Goal: Task Accomplishment & Management: Manage account settings

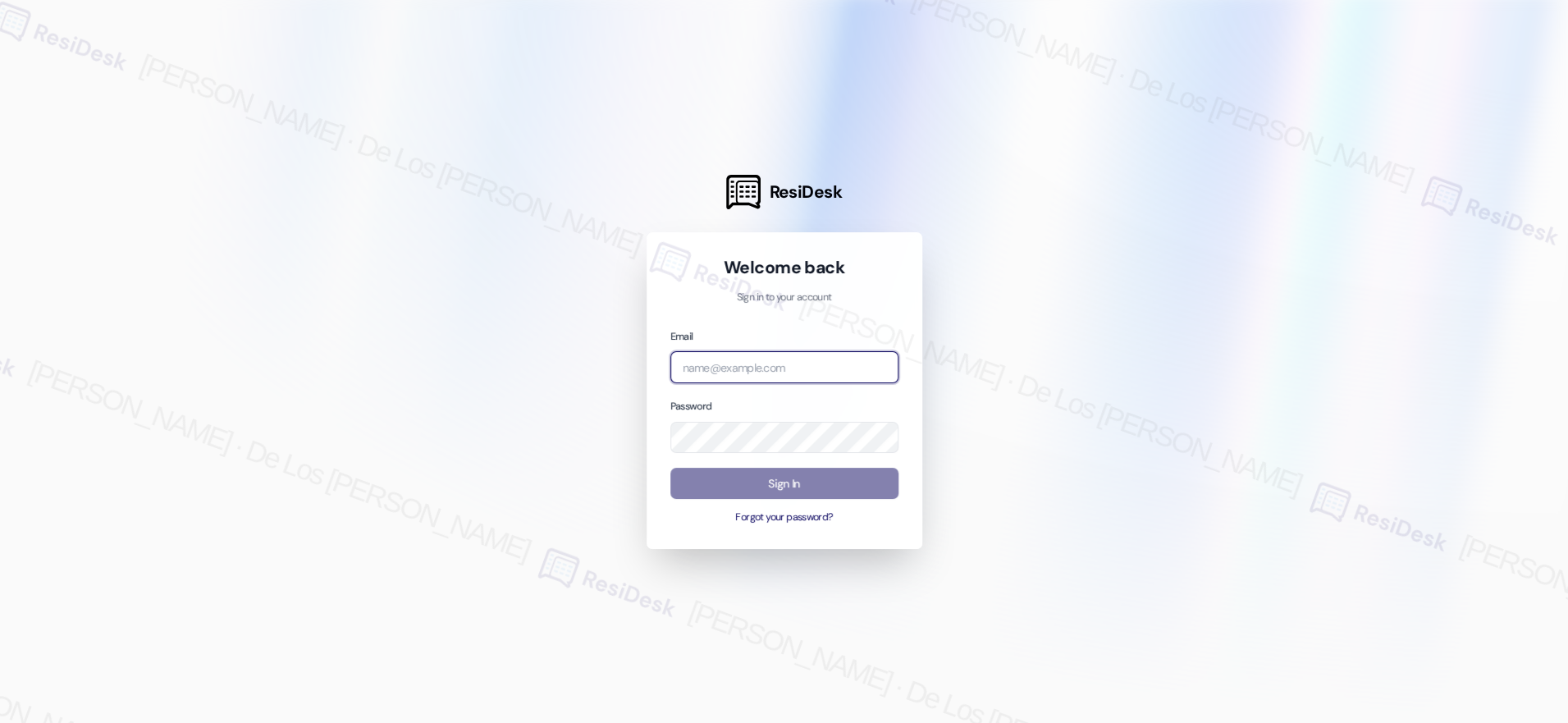
click at [827, 369] on input "email" at bounding box center [785, 367] width 228 height 32
type input "automated-surveys-park_properties-[PERSON_NAME].[PERSON_NAME]@park_[DOMAIN_NAME]"
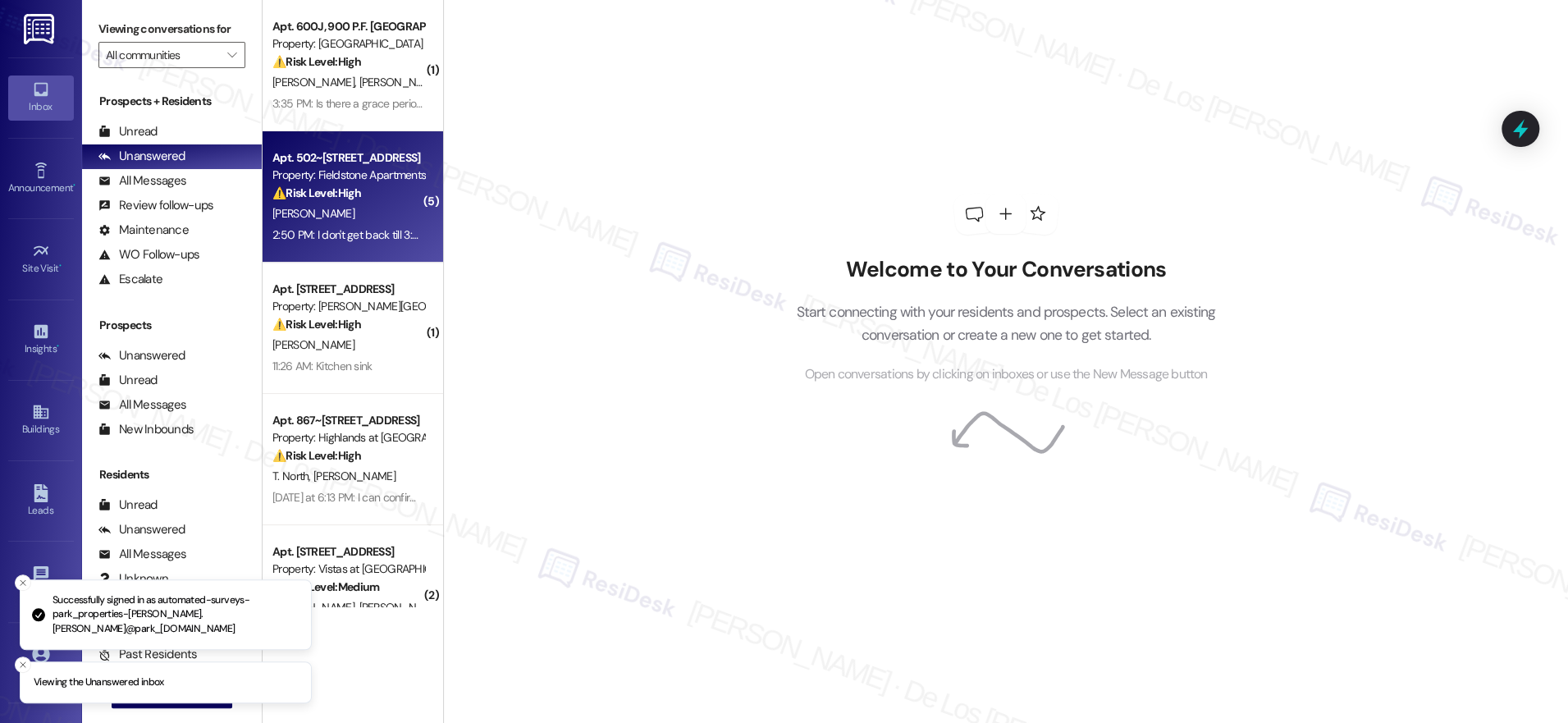
scroll to position [28, 0]
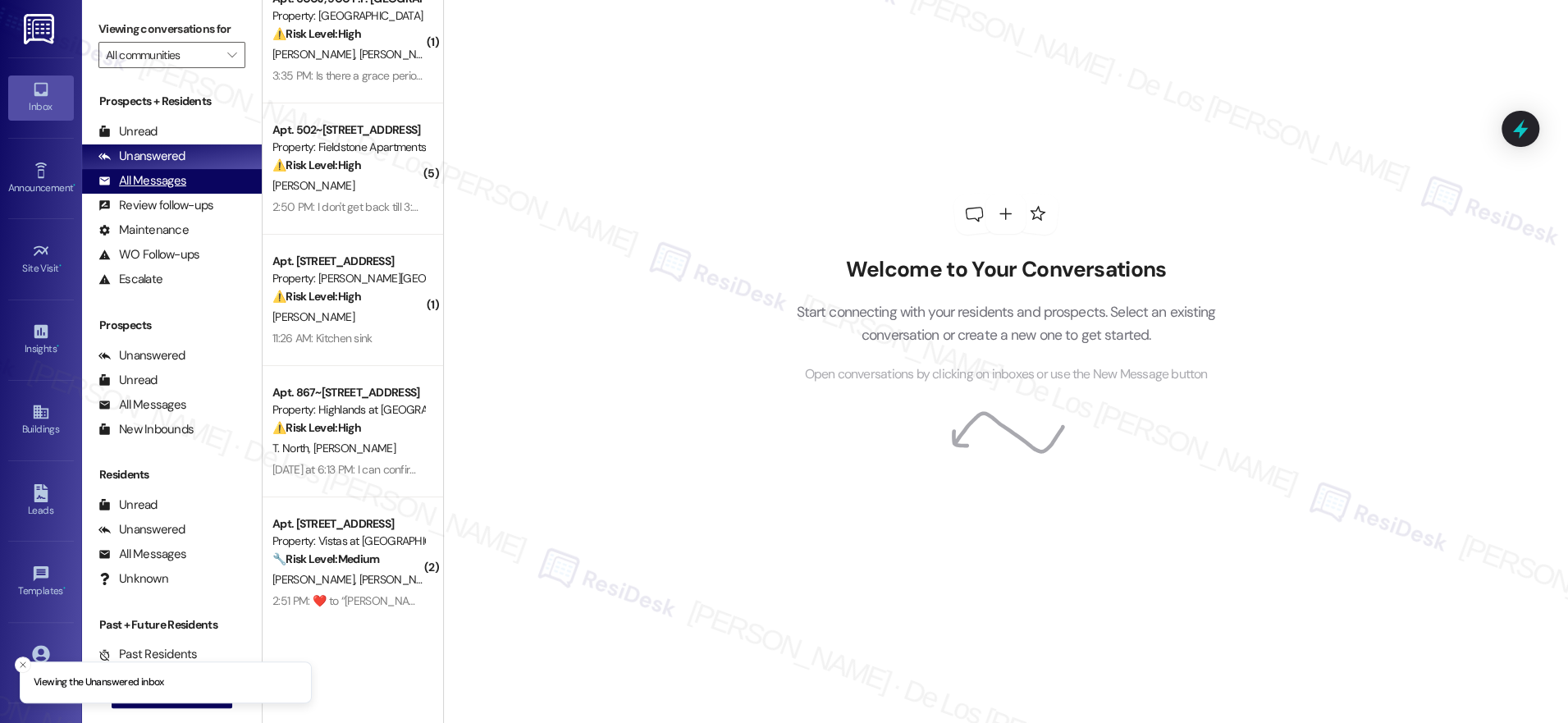
click at [186, 182] on div "All Messages (undefined)" at bounding box center [172, 181] width 180 height 24
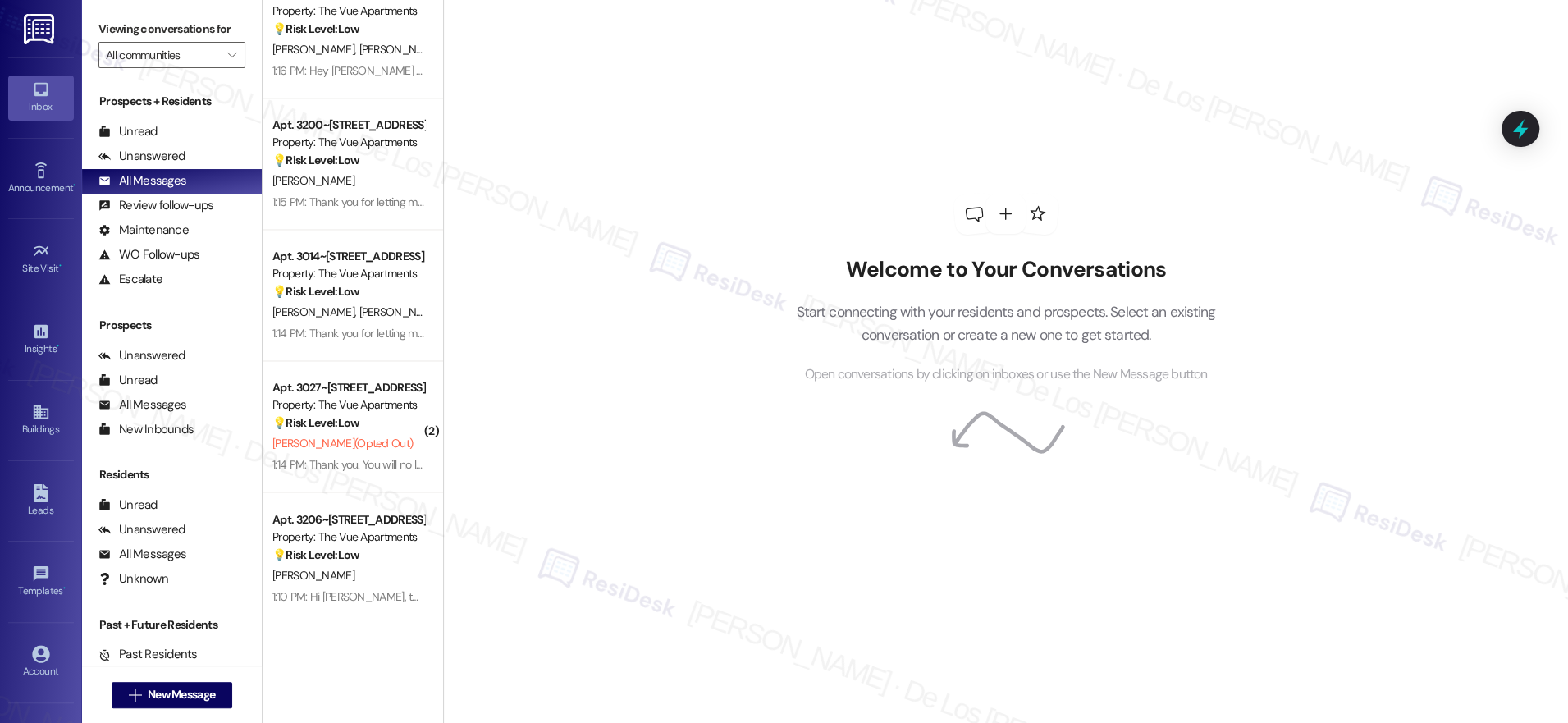
scroll to position [1880, 0]
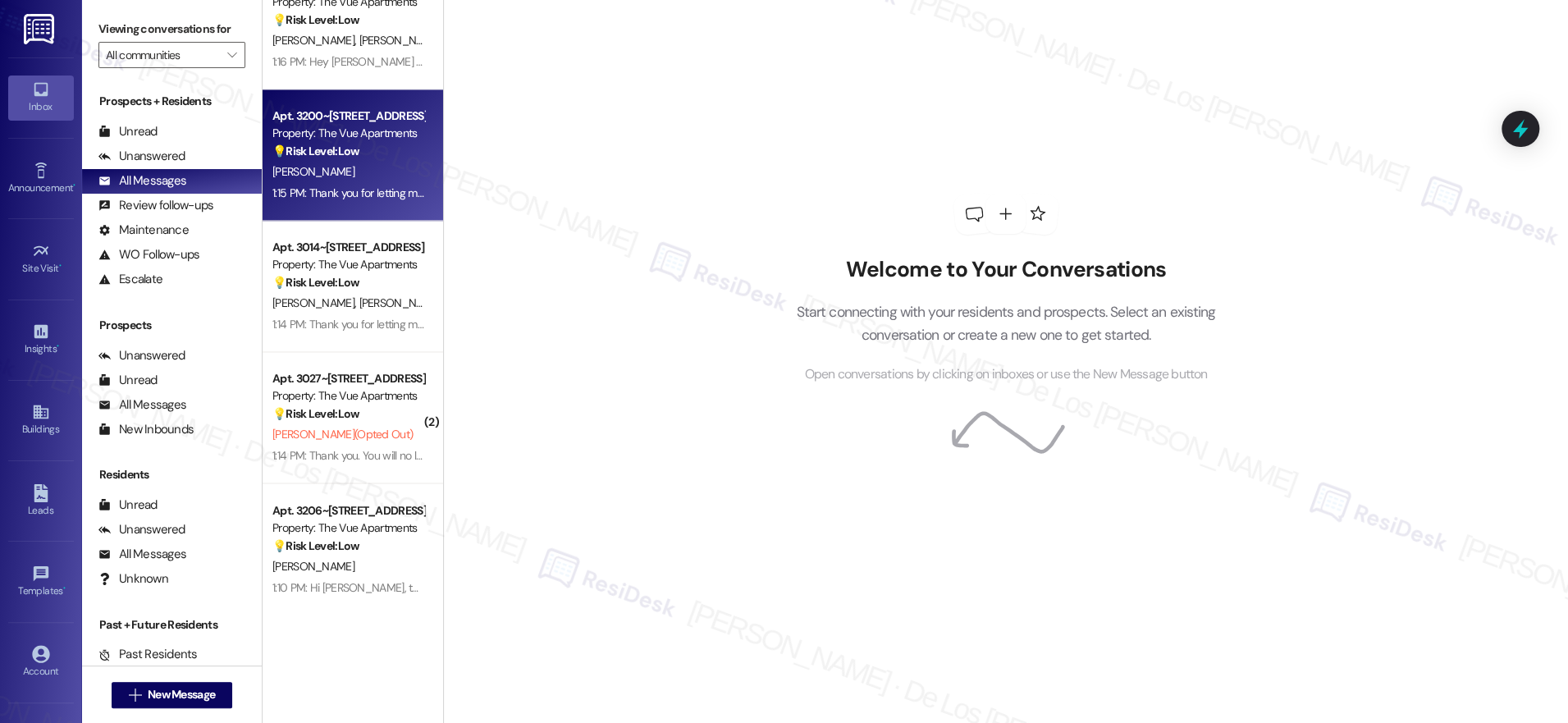
click at [365, 174] on div "[PERSON_NAME]" at bounding box center [349, 172] width 155 height 21
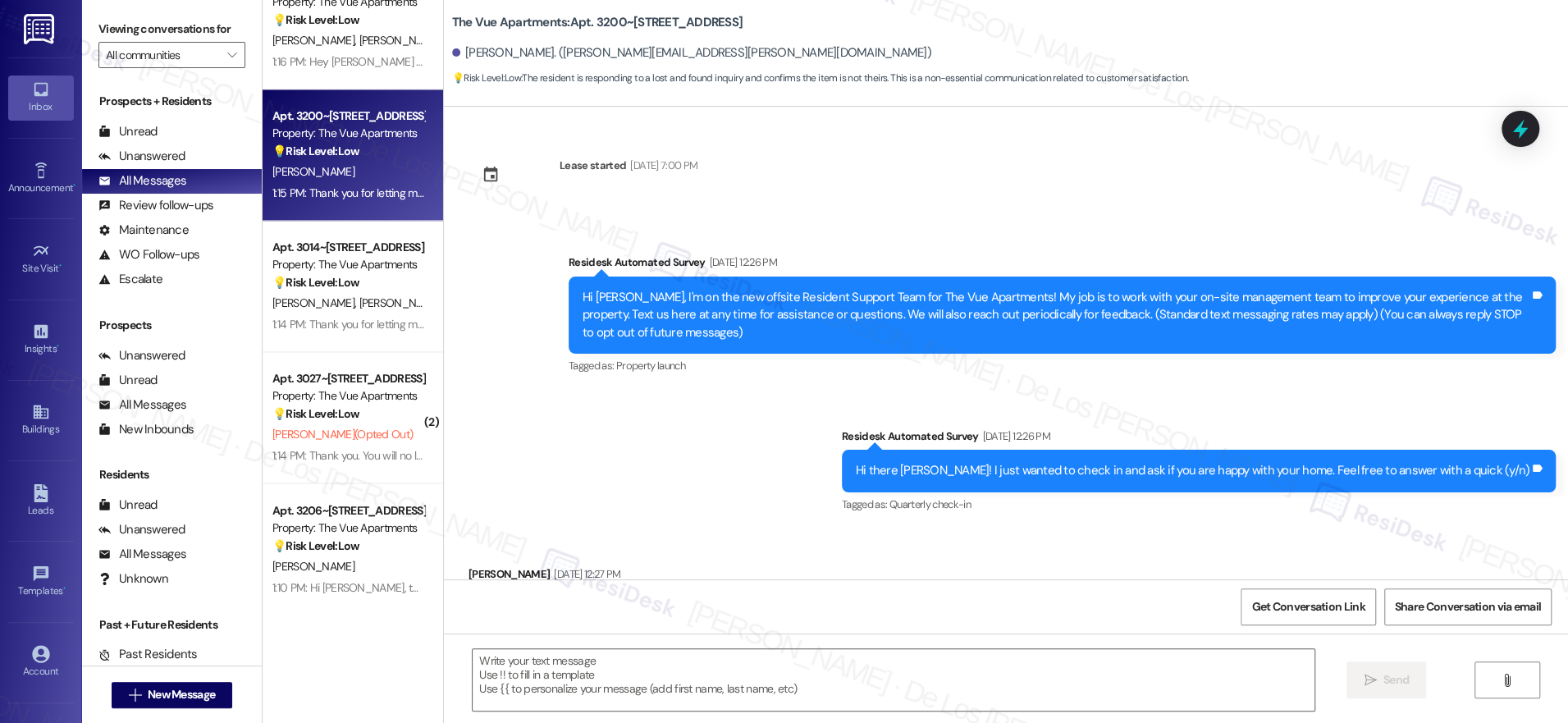
scroll to position [2494, 0]
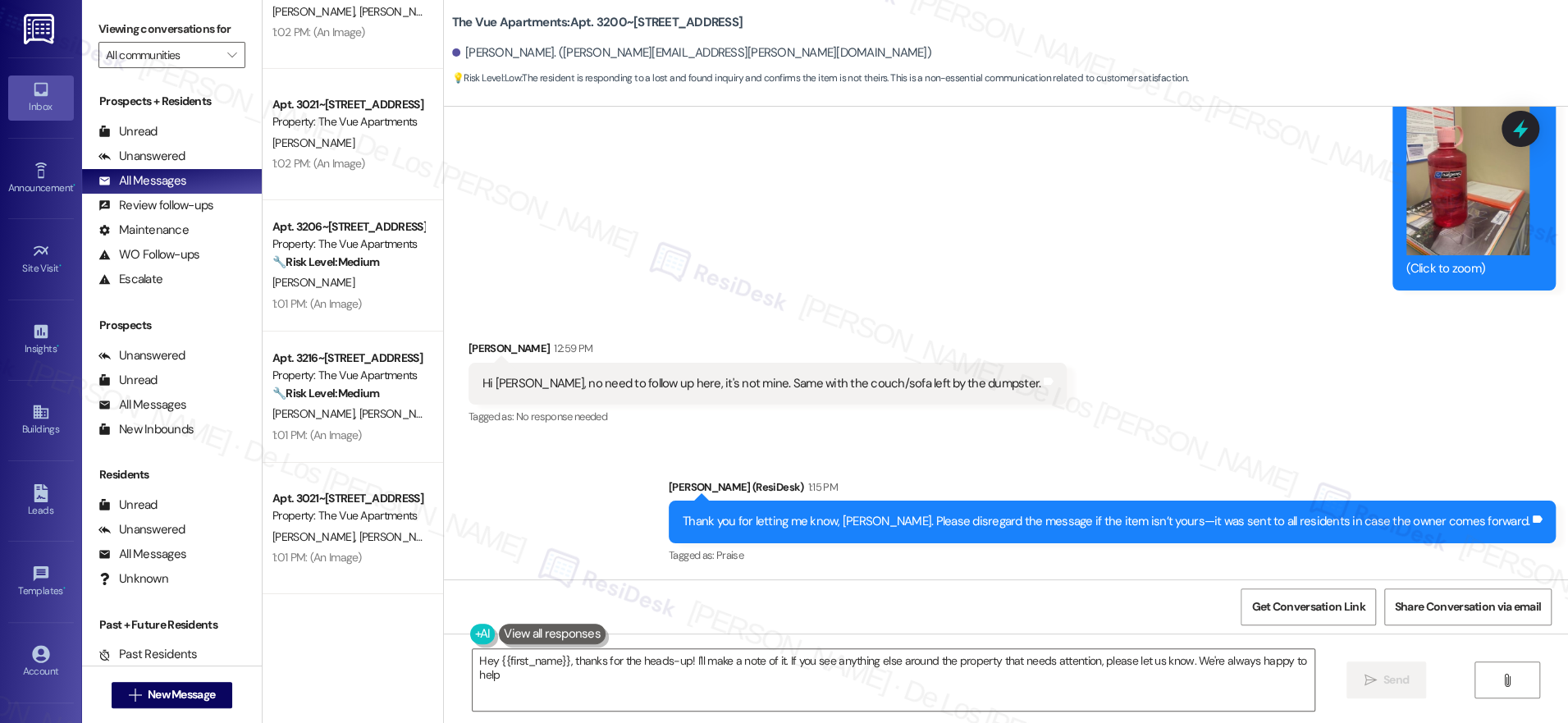
type textarea "Hey {{first_name}}, thanks for the heads-up! I'll make a note of it. If you see…"
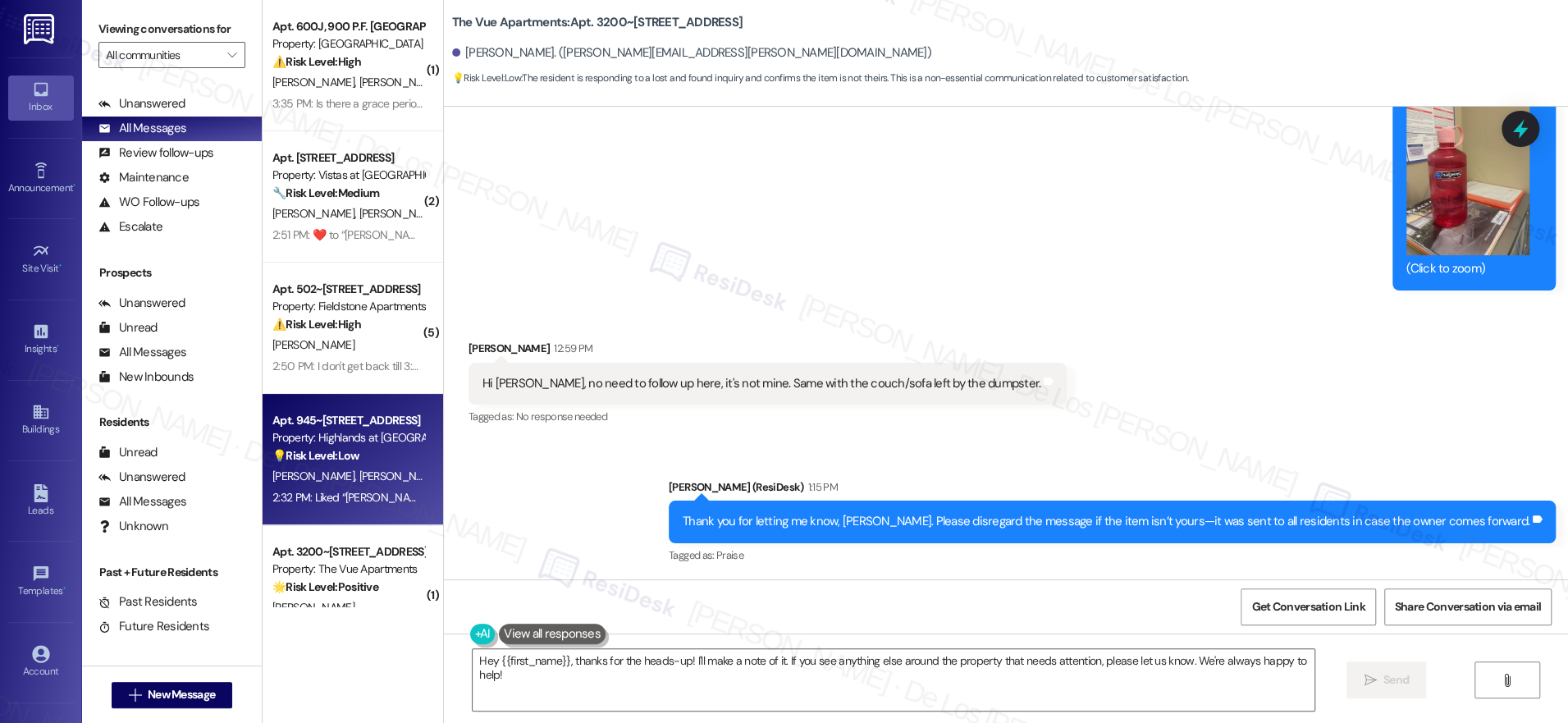
scroll to position [52, 0]
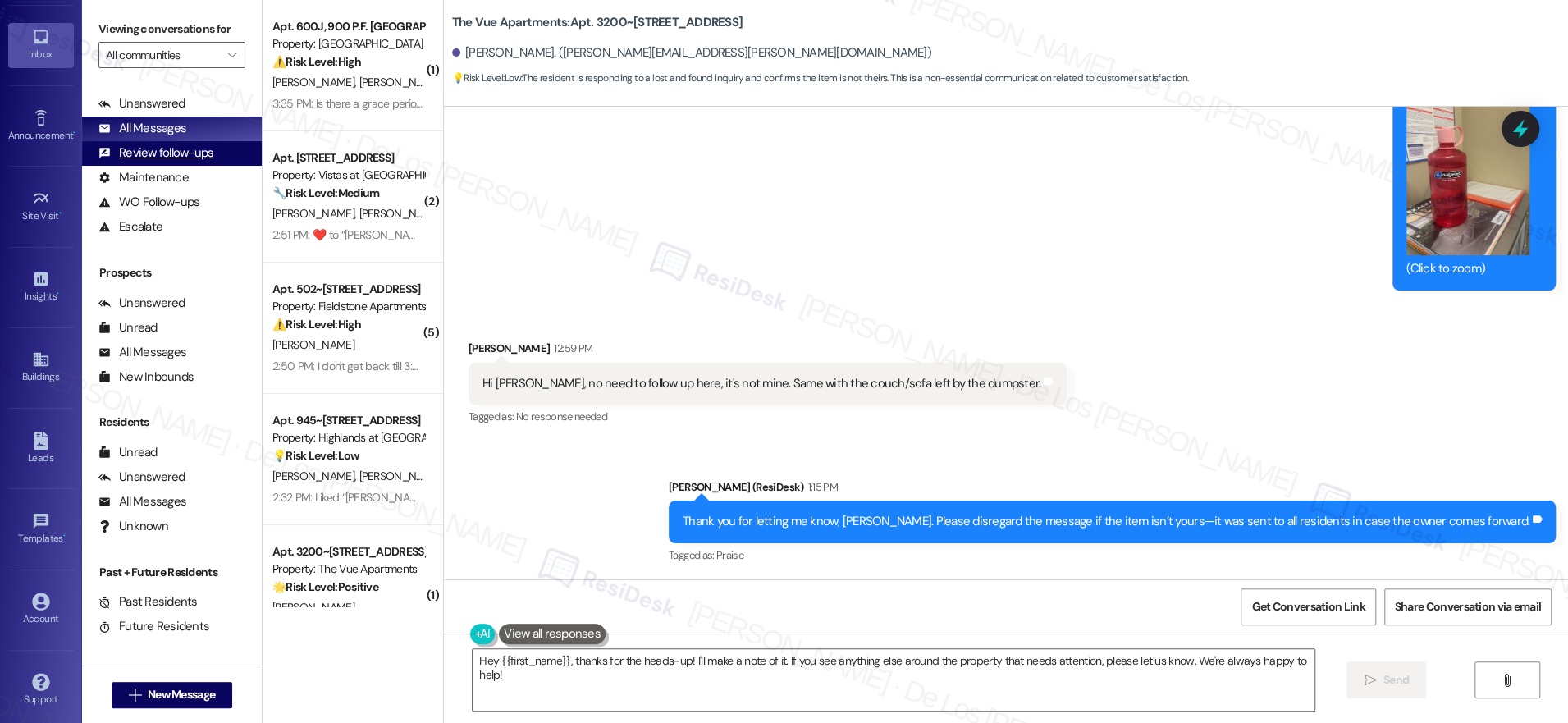
click at [220, 158] on div "Review follow-ups (undefined)" at bounding box center [172, 153] width 180 height 24
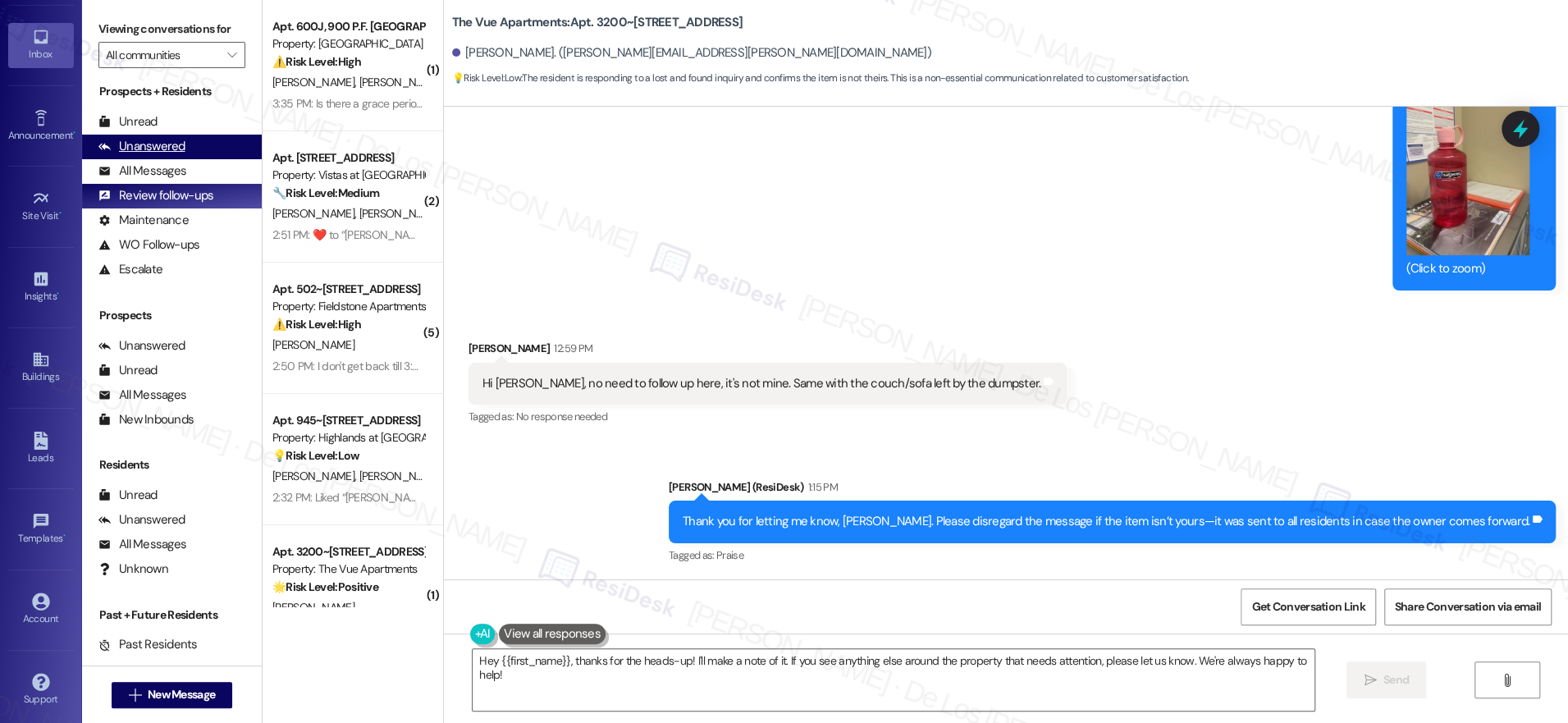
scroll to position [0, 0]
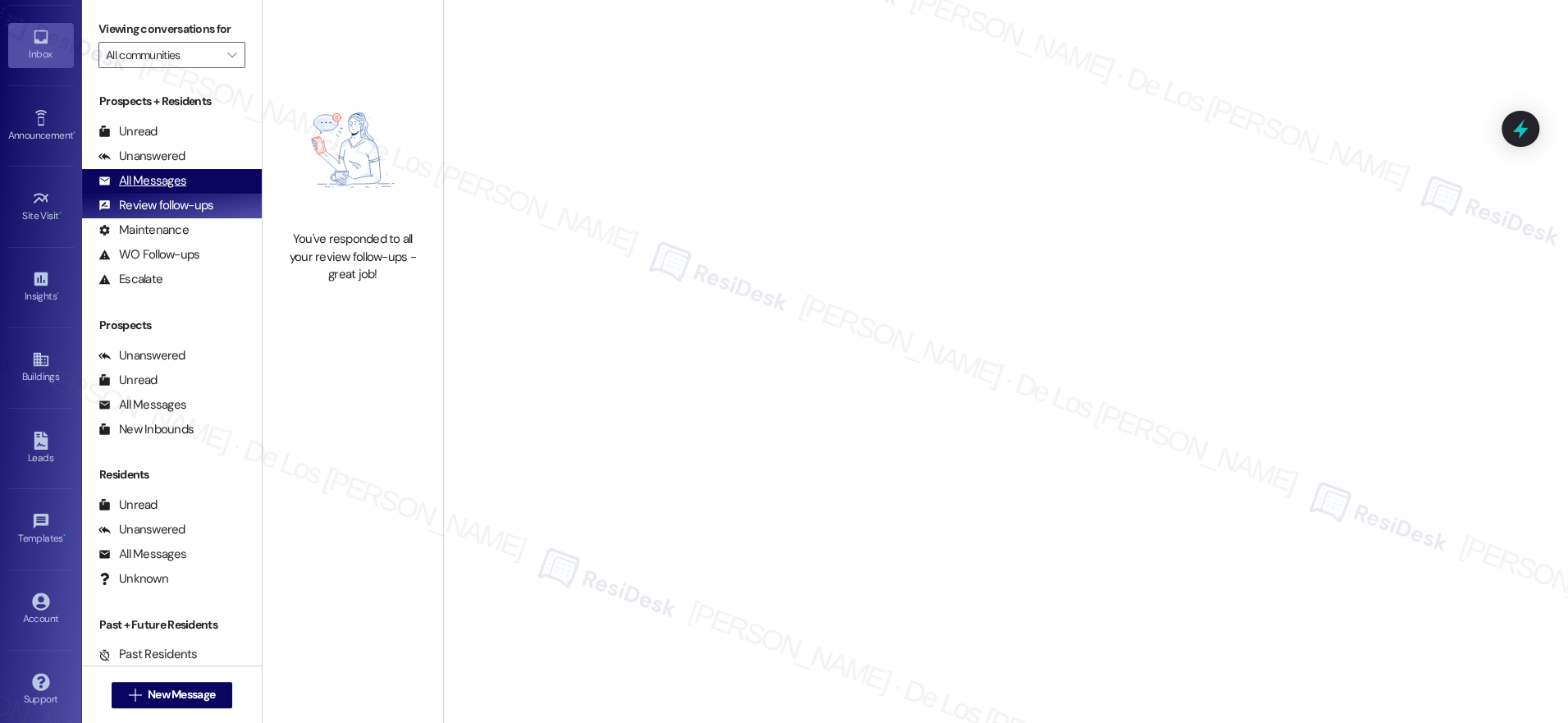
click at [192, 174] on div "All Messages (undefined)" at bounding box center [172, 181] width 180 height 24
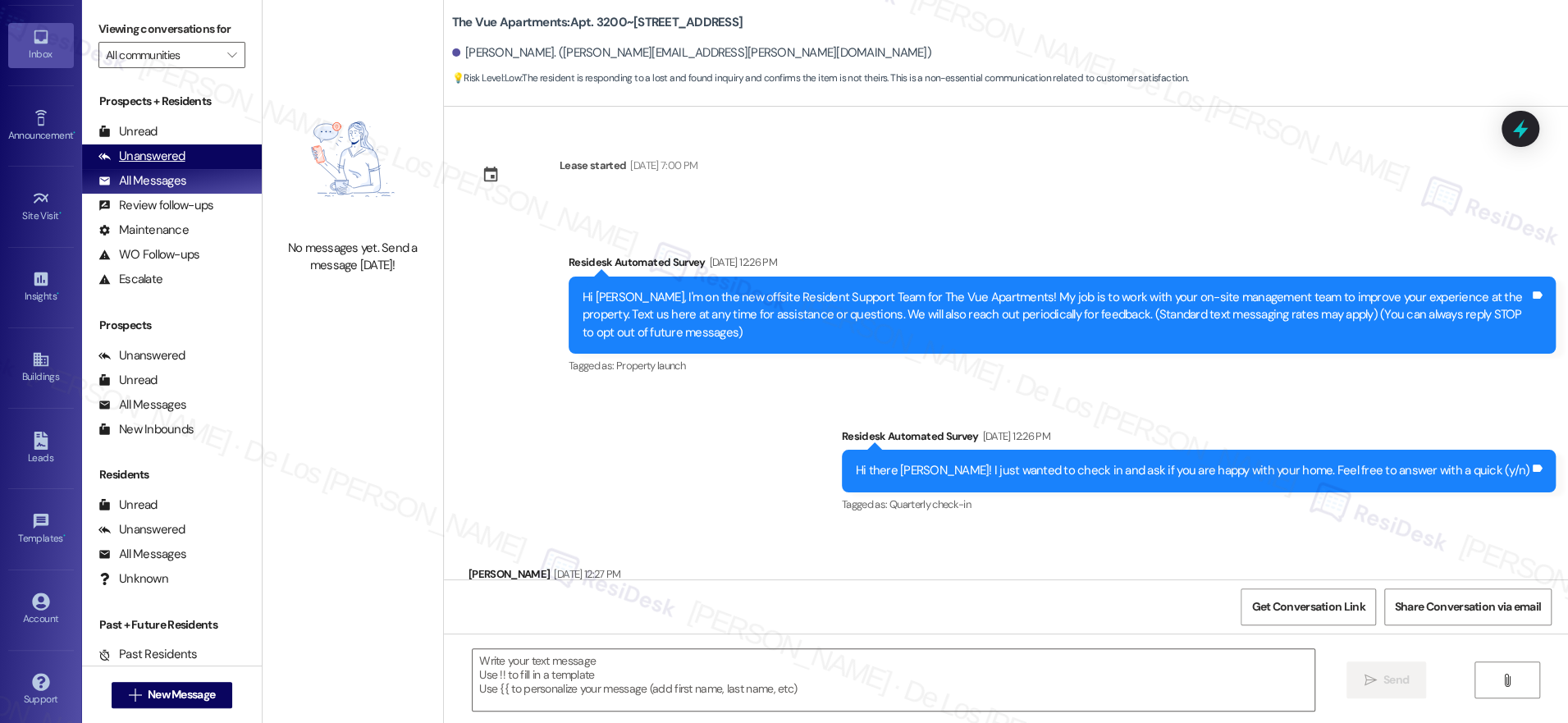
click at [191, 160] on div "Unanswered (0)" at bounding box center [172, 157] width 180 height 24
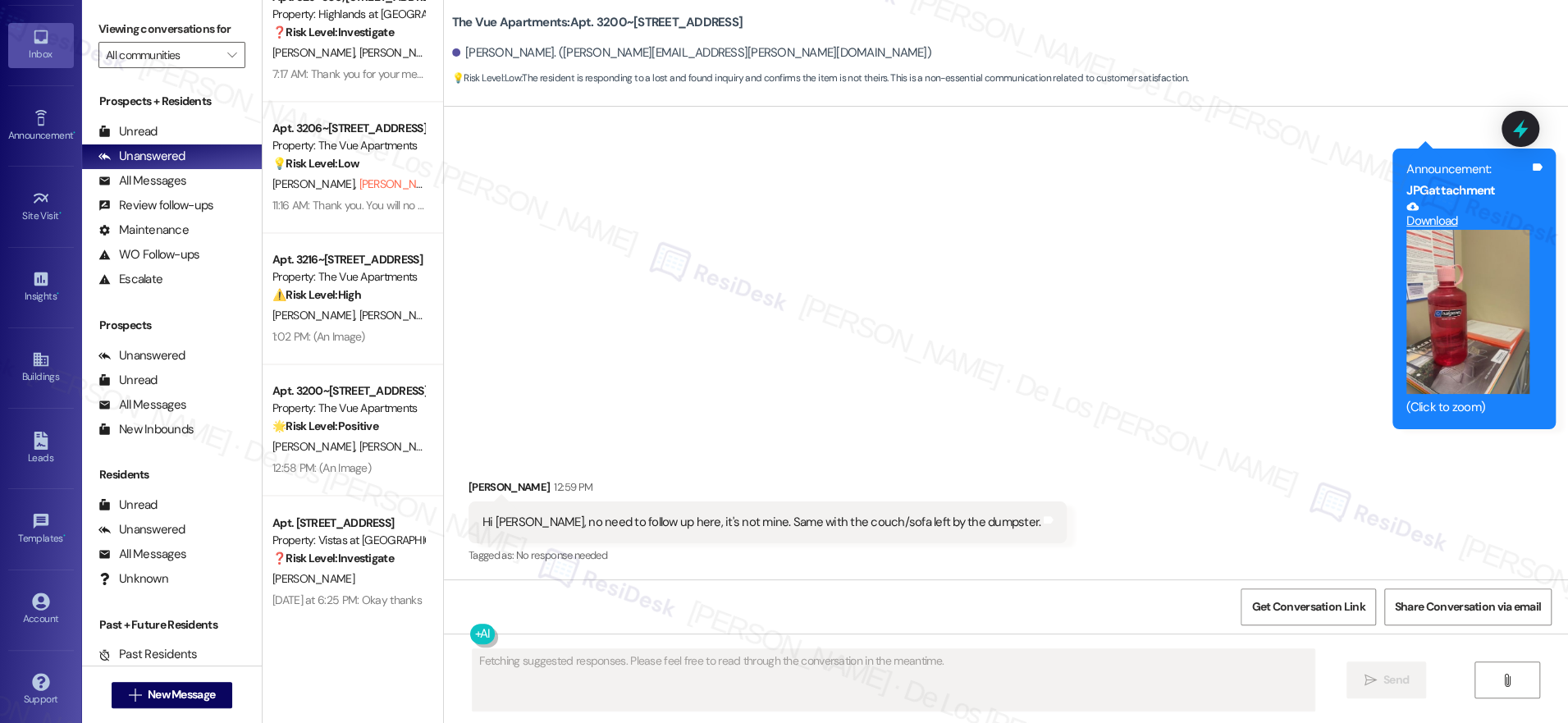
scroll to position [1887, 0]
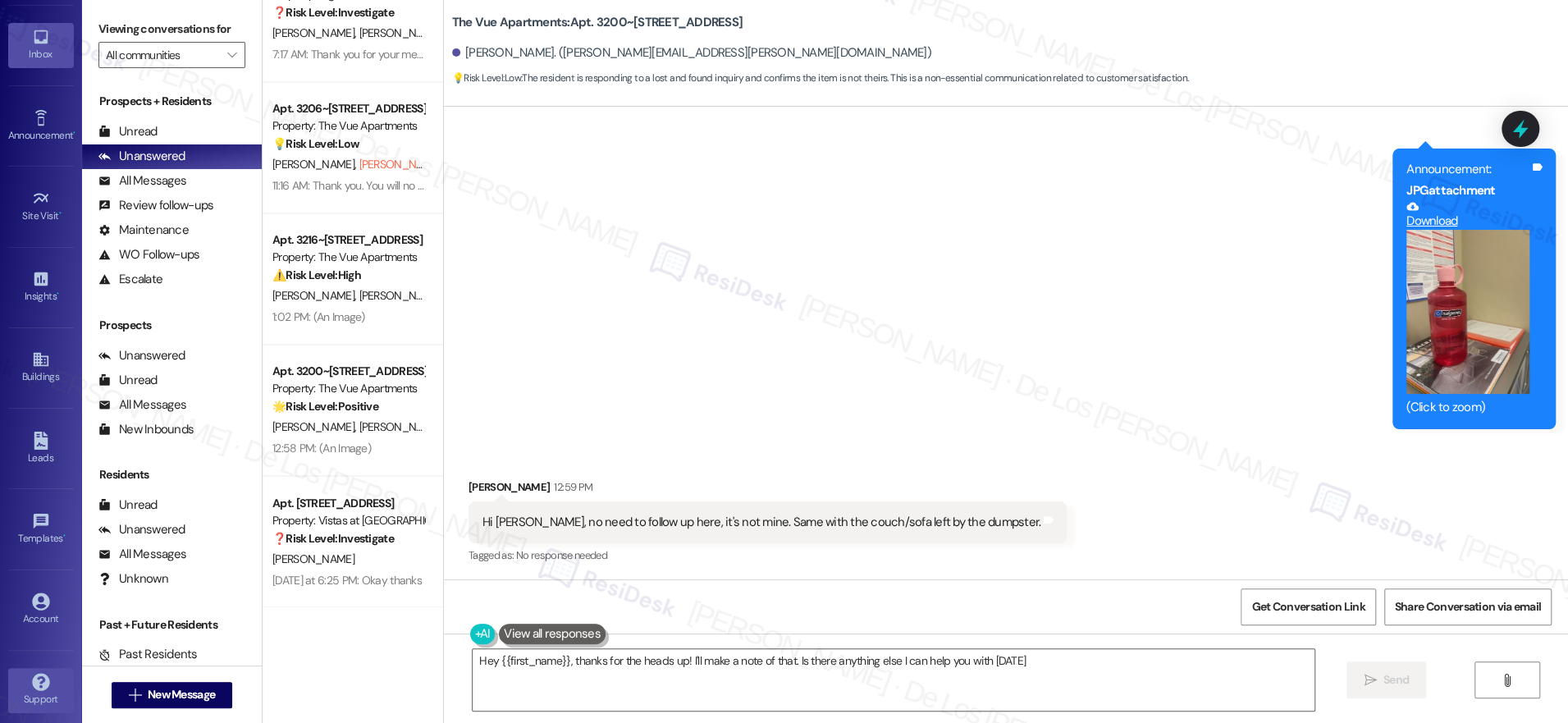
type textarea "Hey {{first_name}}, thanks for the heads up! I'll make a note of that. Is there…"
click at [47, 602] on link "Account" at bounding box center [40, 610] width 65 height 44
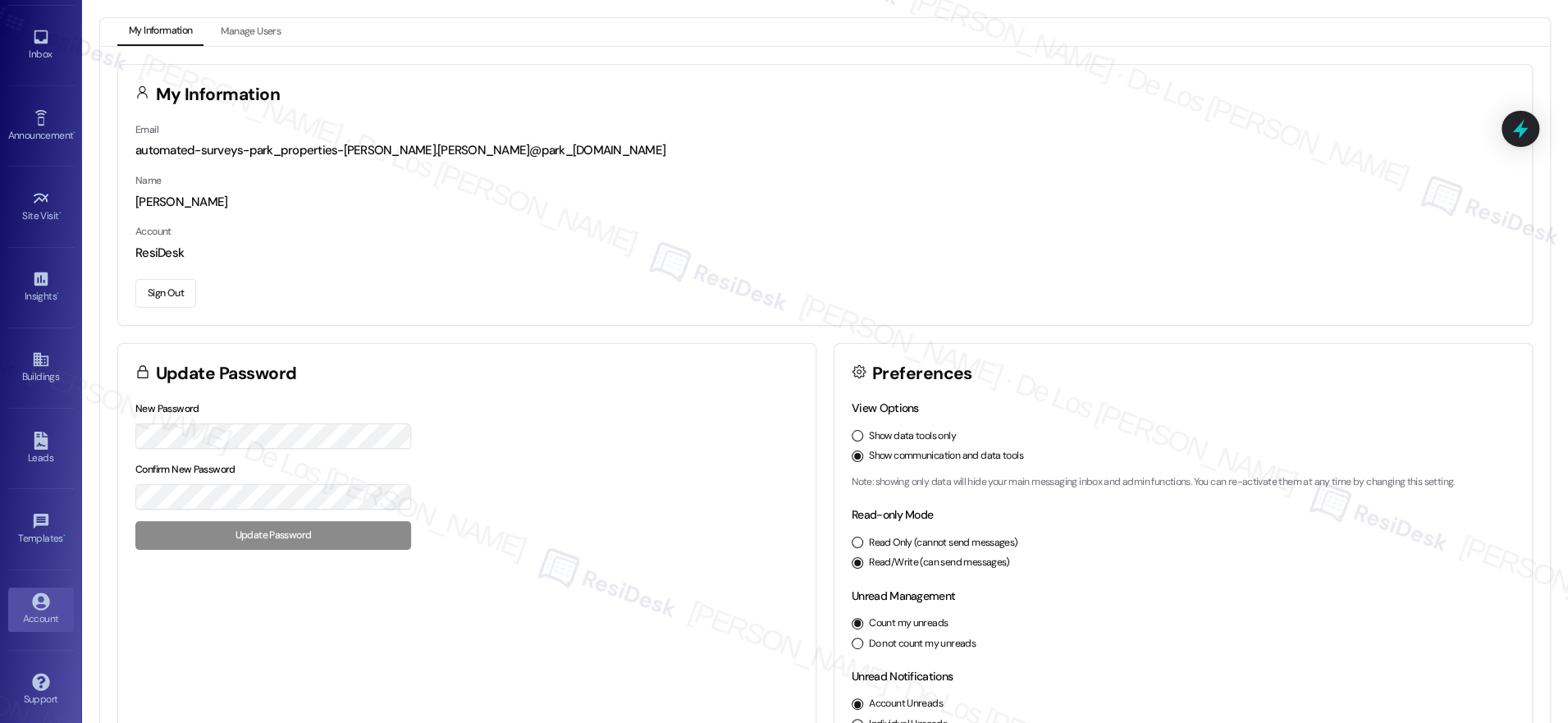
click at [178, 289] on button "Sign Out" at bounding box center [166, 293] width 61 height 29
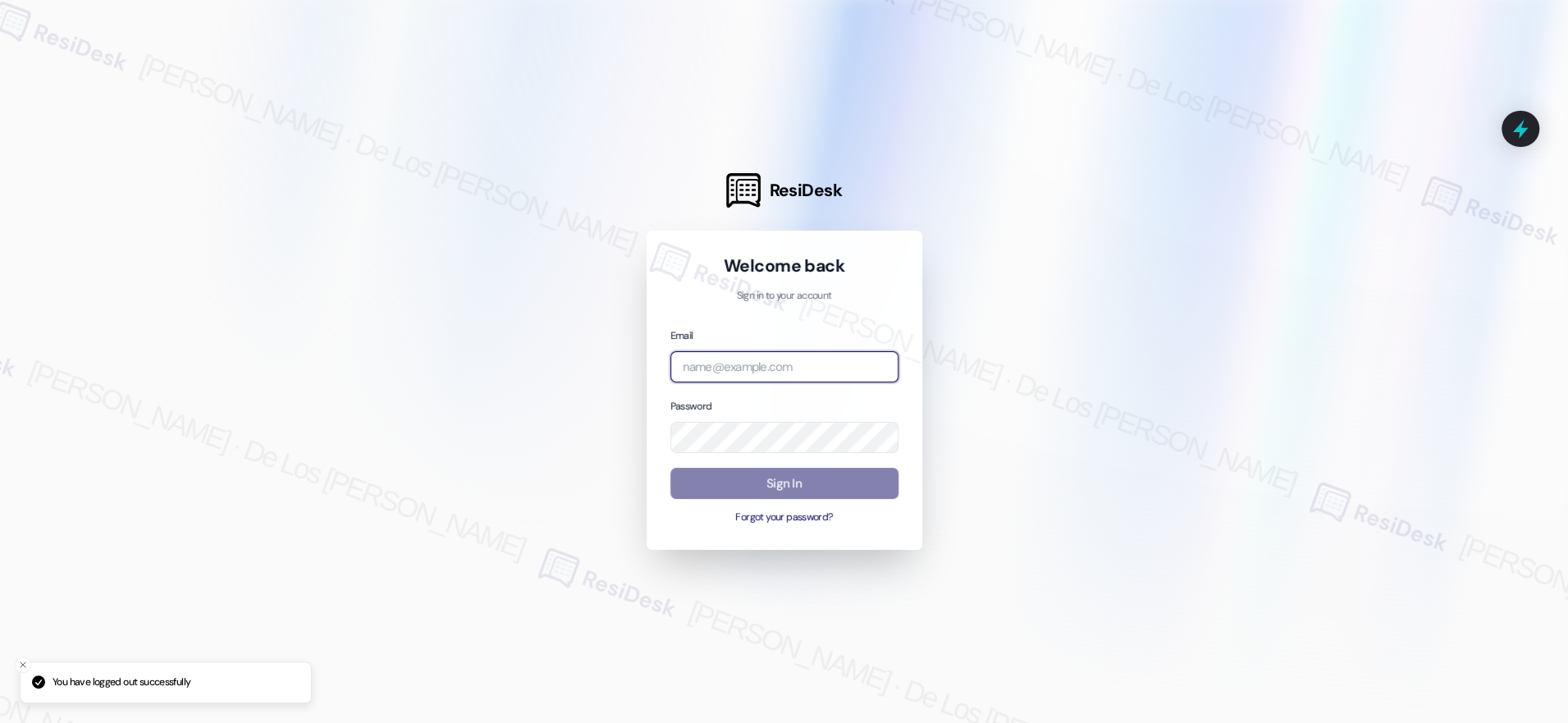
click at [774, 368] on input "email" at bounding box center [785, 367] width 228 height 32
drag, startPoint x: 1370, startPoint y: 229, endPoint x: 1223, endPoint y: 285, distance: 157.3
click at [1370, 229] on div at bounding box center [784, 361] width 1568 height 723
drag, startPoint x: 831, startPoint y: 376, endPoint x: 566, endPoint y: 324, distance: 270.1
click at [567, 325] on div "ResiDesk Welcome back Sign in to your account Email cam Password Sign In Forgot…" at bounding box center [784, 361] width 1568 height 723
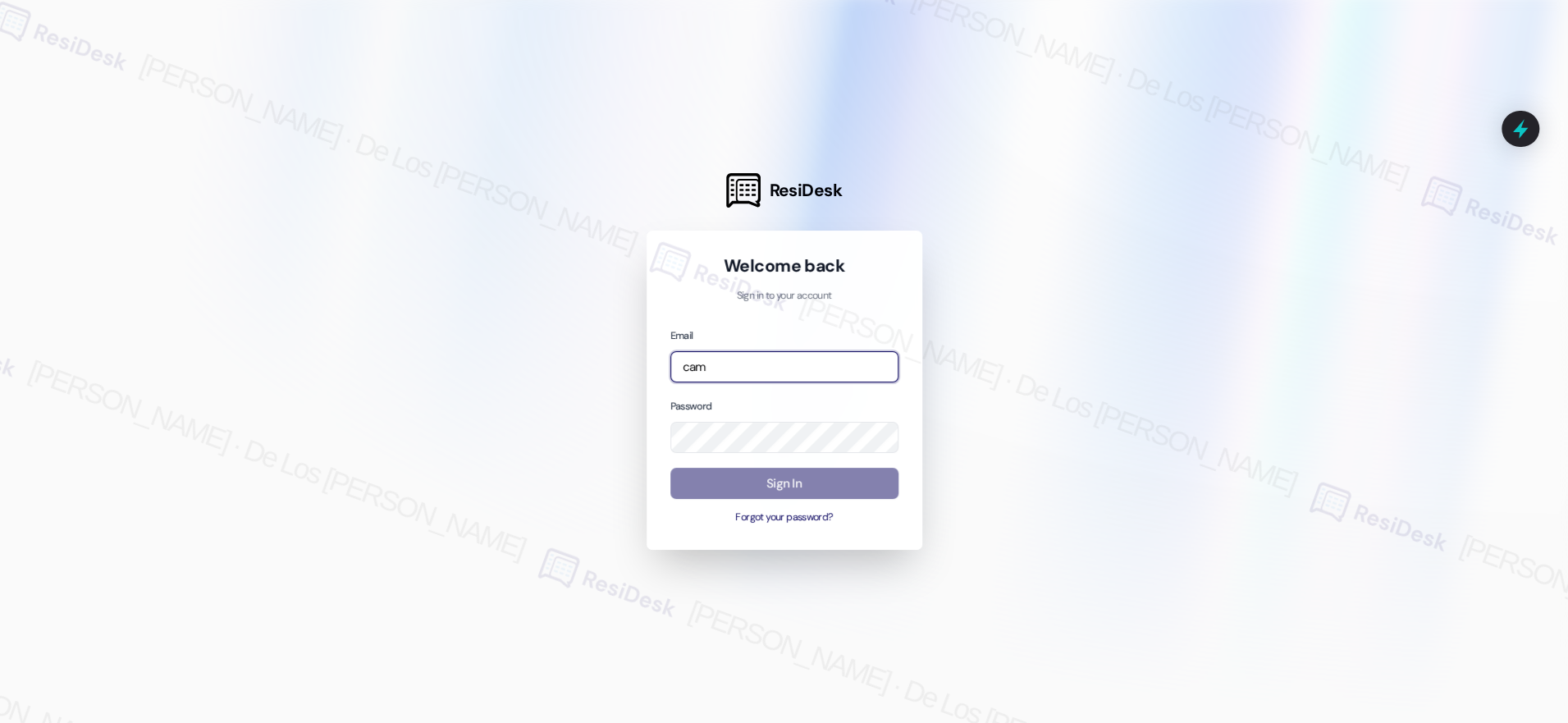
paste input "automated-surveys-campus_living_centres-resen.six@campus_living_[DOMAIN_NAME]"
type input "automated-surveys-campus_living_centres-resen.six@campus_living_[DOMAIN_NAME]"
